Goal: Task Accomplishment & Management: Manage account settings

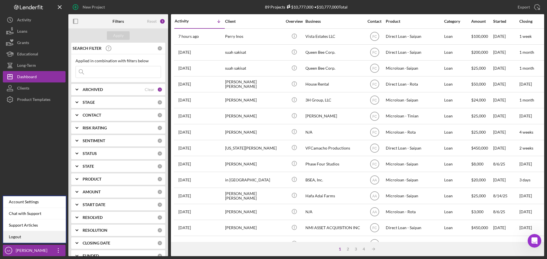
click at [43, 240] on link "Logout" at bounding box center [34, 237] width 63 height 12
